Goal: Navigation & Orientation: Find specific page/section

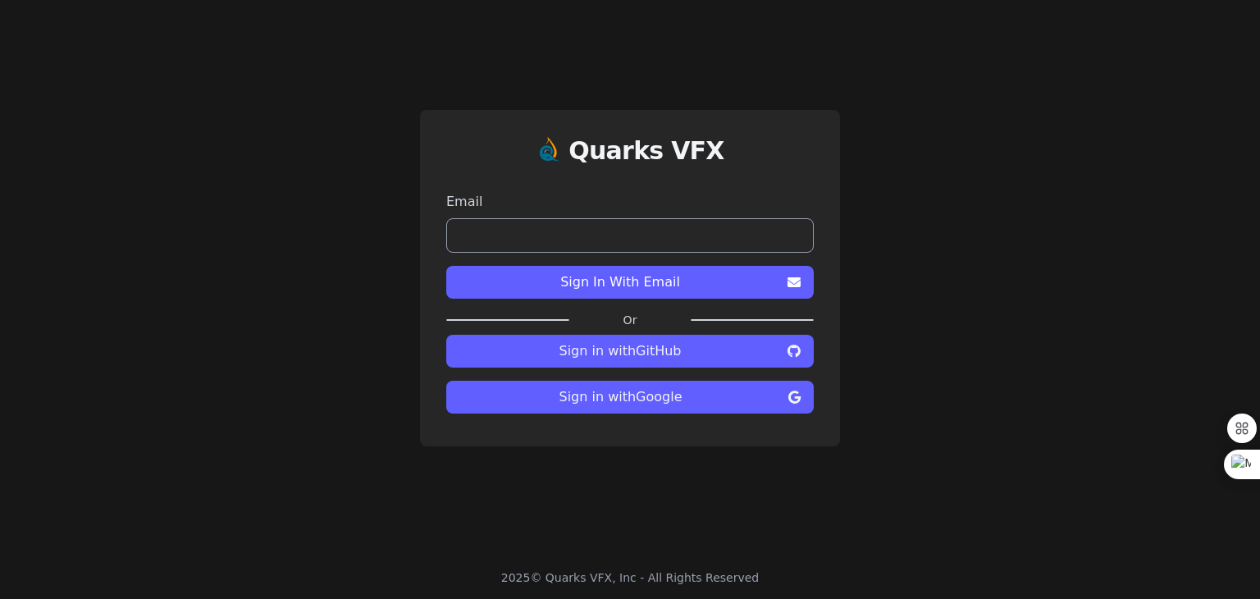
click at [643, 267] on button "Sign In With Email" at bounding box center [629, 282] width 367 height 33
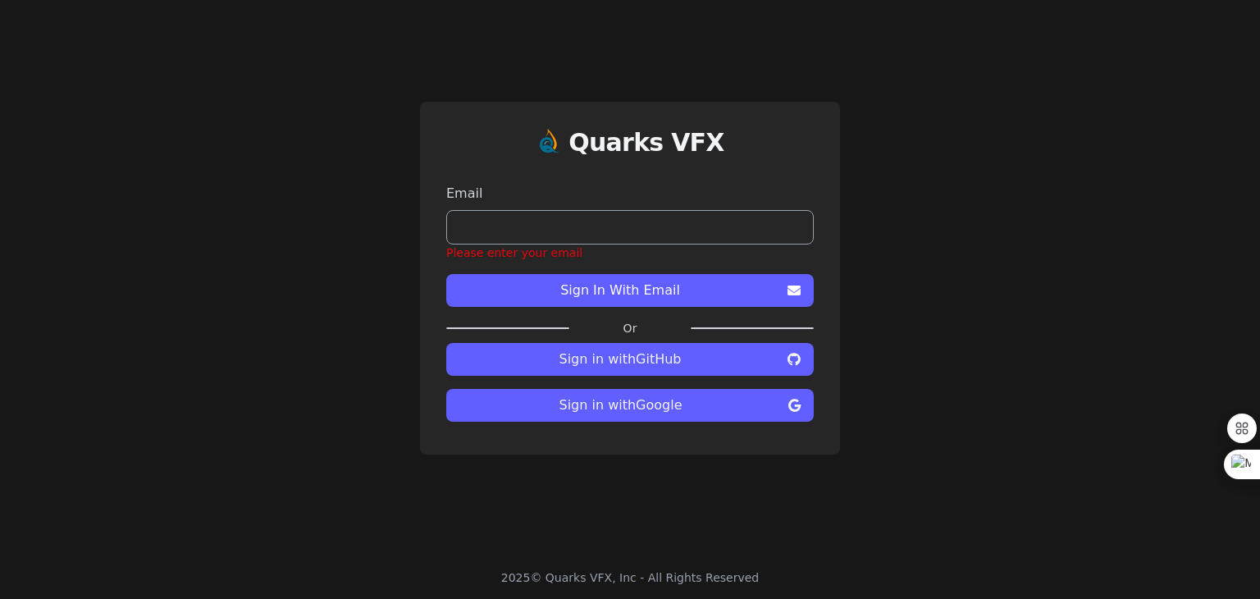
click at [618, 408] on span "Sign in with Google" at bounding box center [620, 405] width 322 height 20
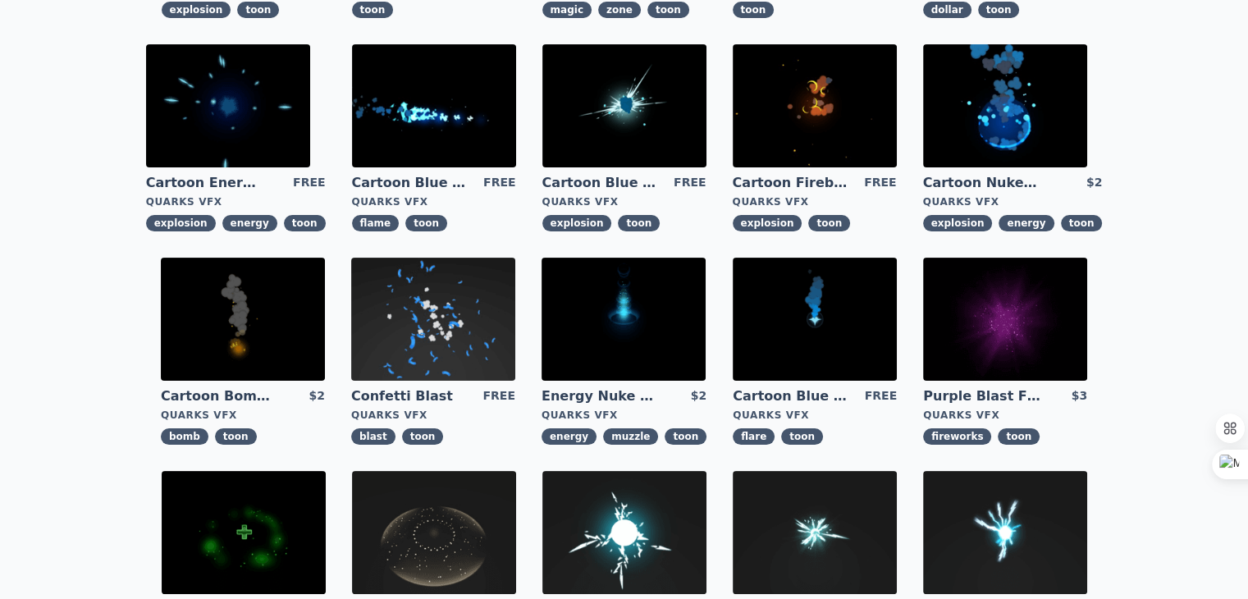
scroll to position [262, 0]
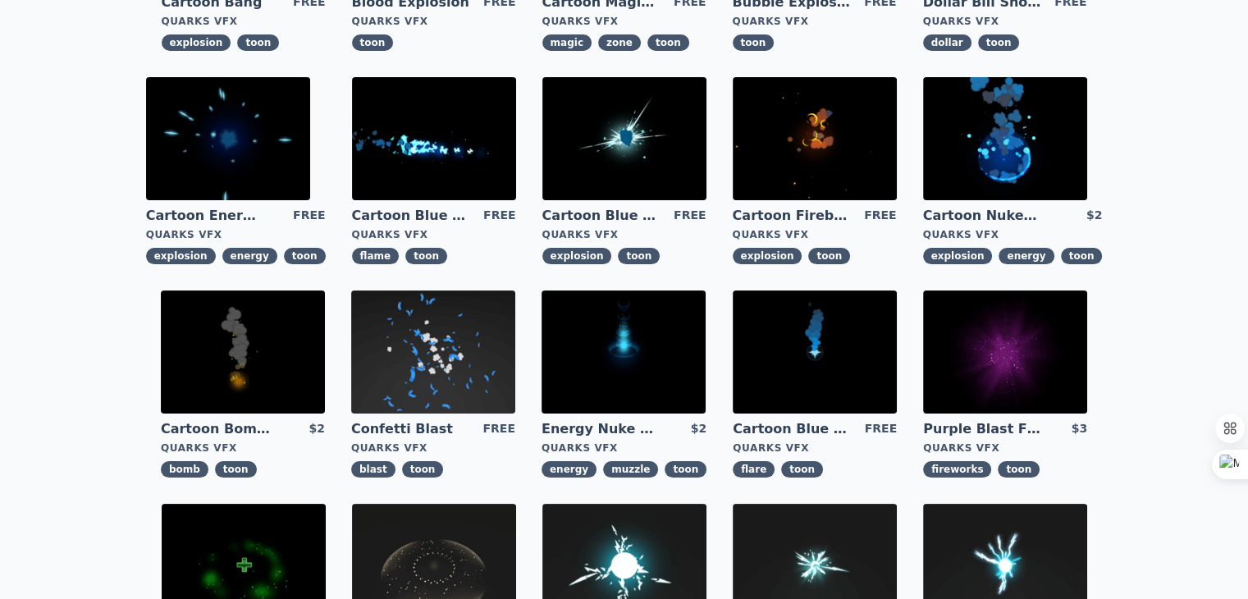
click at [732, 362] on img at bounding box center [814, 351] width 164 height 123
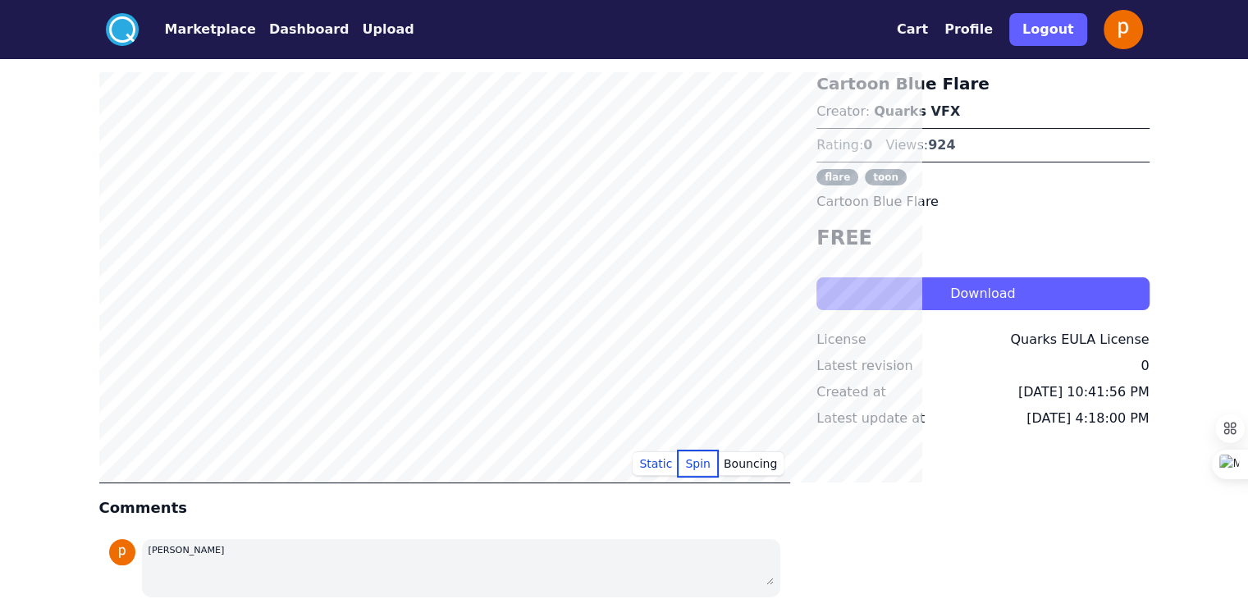
click at [717, 454] on button "Spin" at bounding box center [697, 463] width 39 height 25
click at [783, 453] on button "Bouncing" at bounding box center [750, 463] width 66 height 25
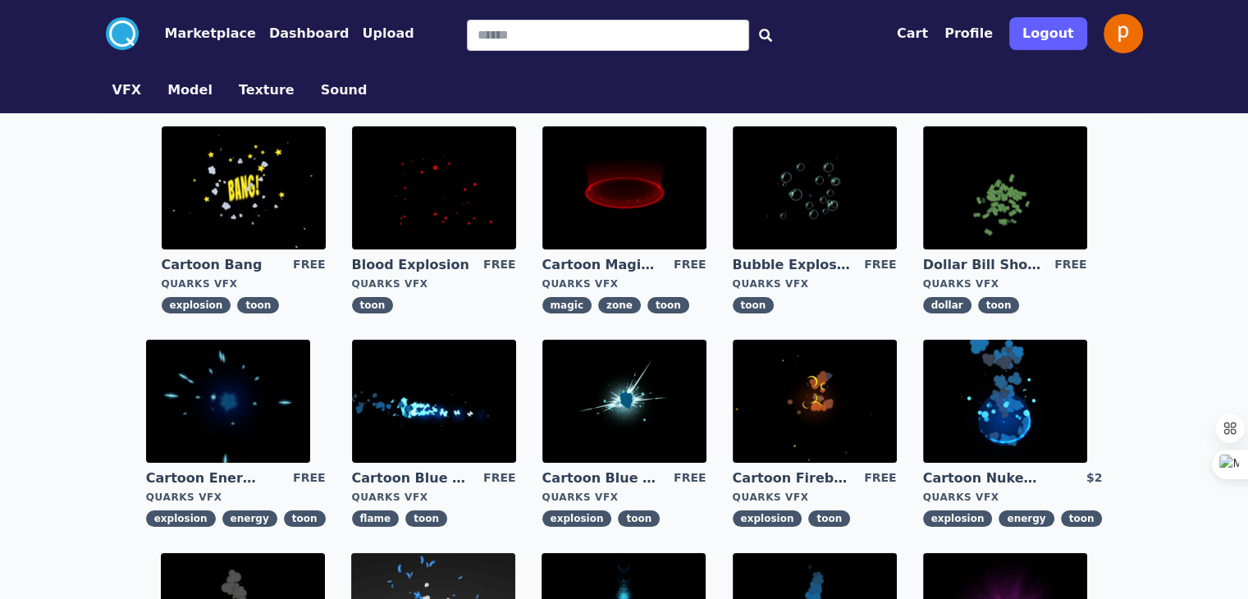
click at [112, 89] on button "VFX" at bounding box center [127, 90] width 30 height 20
click at [467, 26] on input "Search" at bounding box center [608, 35] width 282 height 31
type input "********"
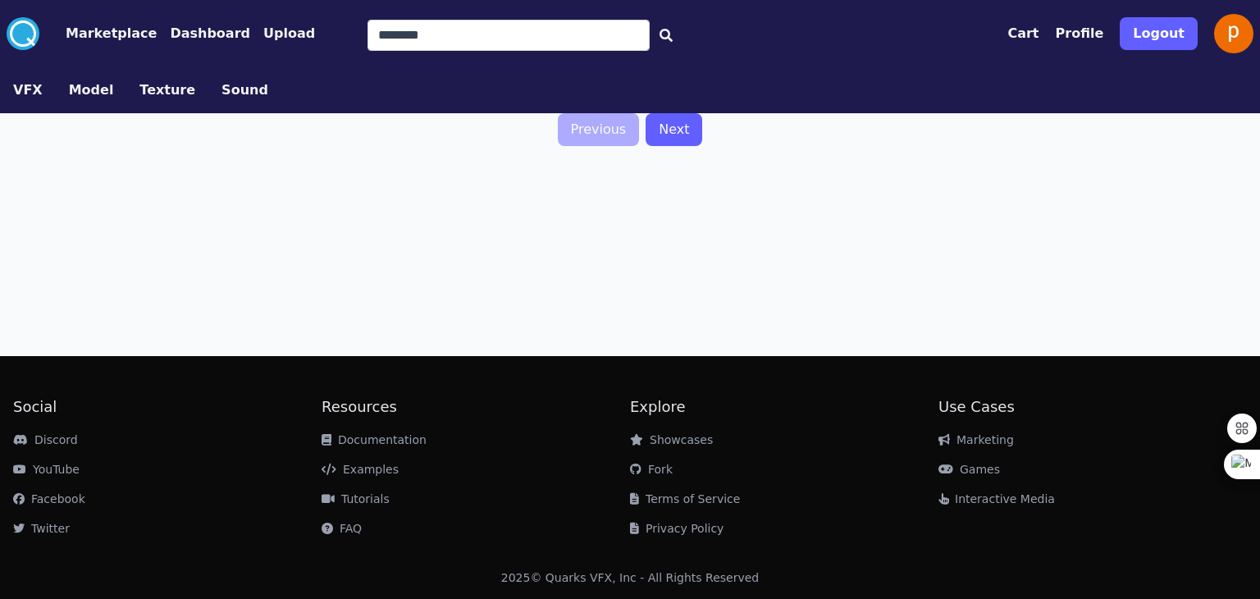
click at [154, 88] on button "Texture" at bounding box center [167, 90] width 56 height 20
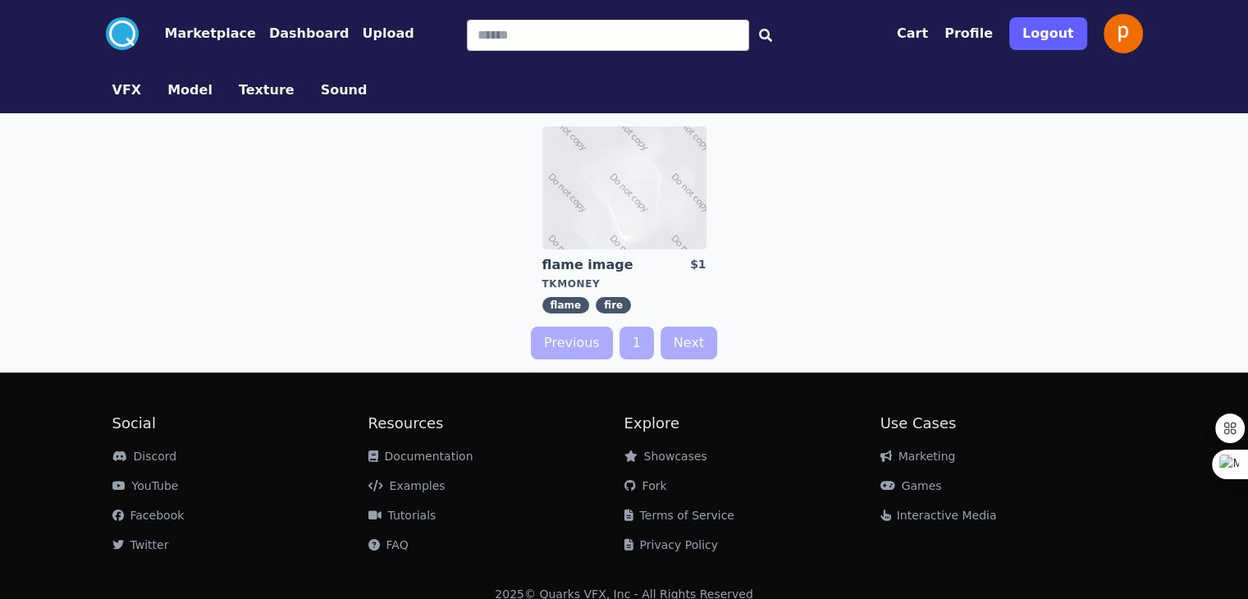
click at [167, 89] on button "Model" at bounding box center [189, 90] width 45 height 20
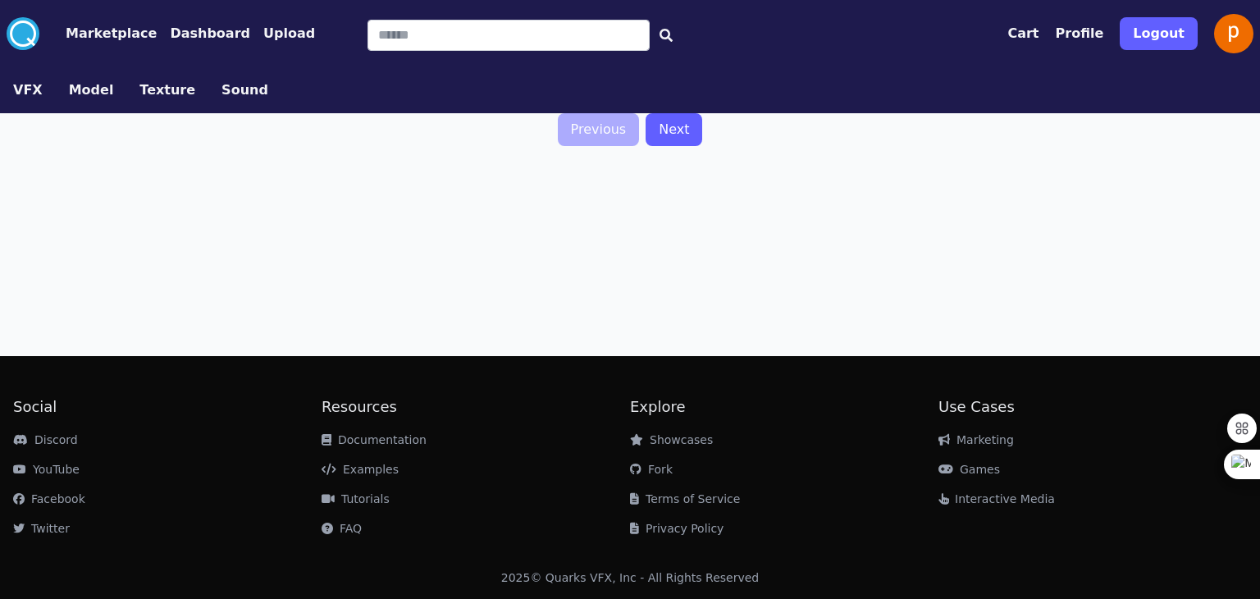
click at [200, 40] on button "Dashboard" at bounding box center [210, 34] width 80 height 20
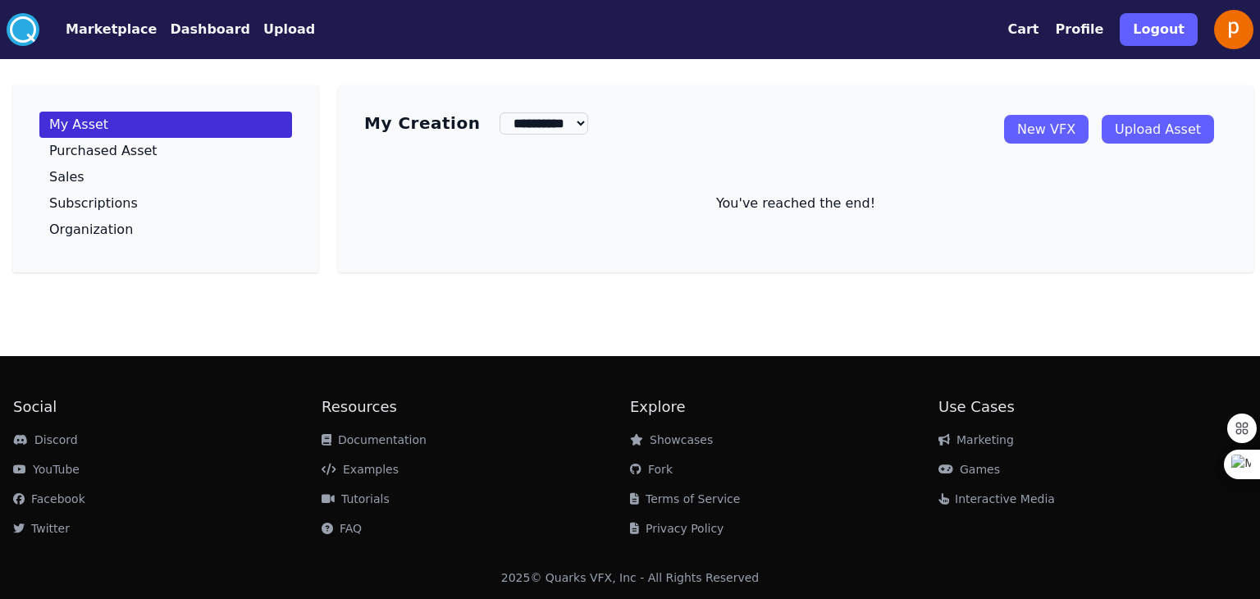
click at [1048, 118] on link "New VFX" at bounding box center [1046, 129] width 84 height 29
